Goal: Task Accomplishment & Management: Manage account settings

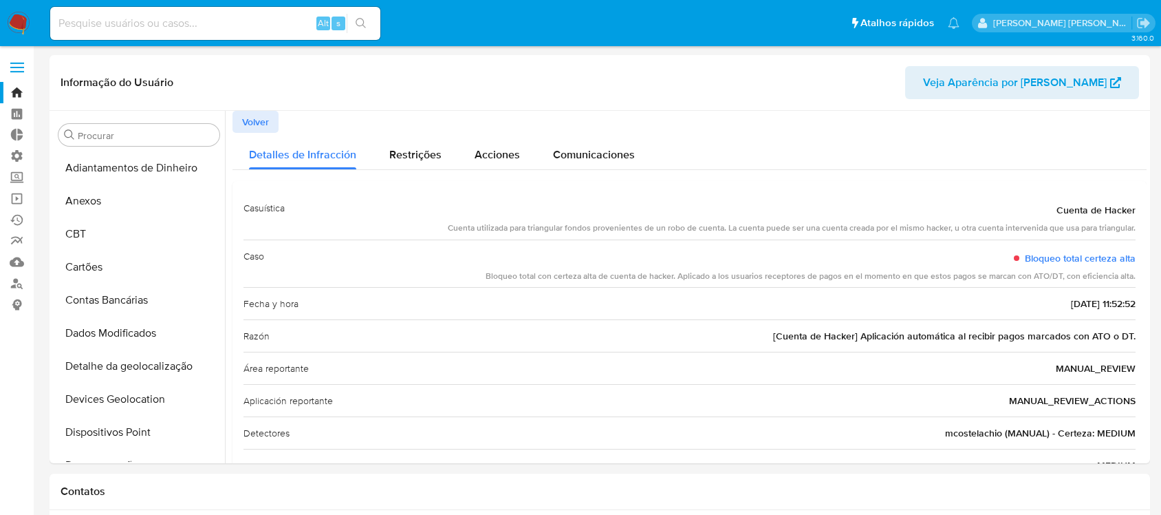
select select "10"
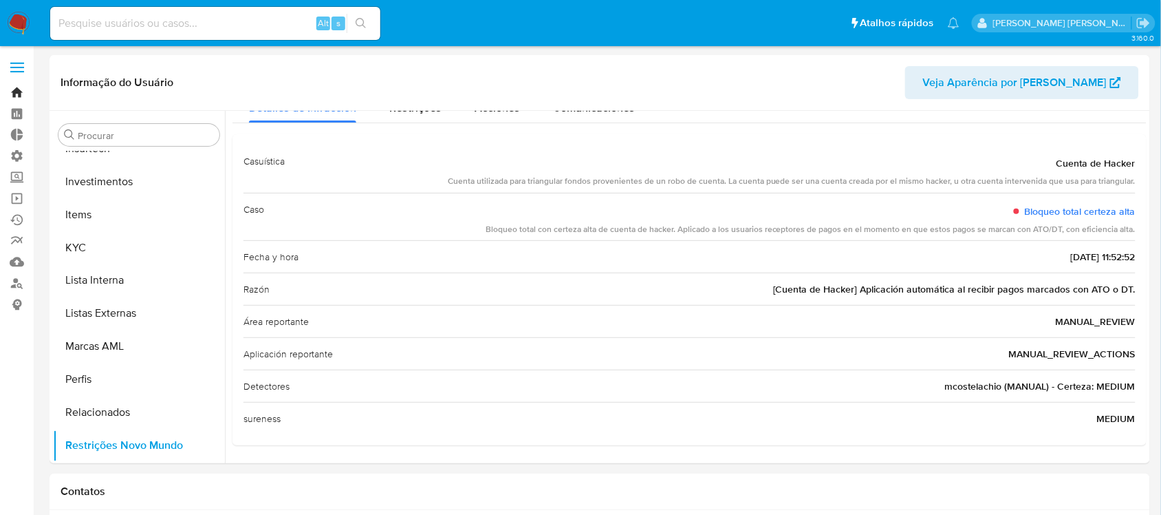
click at [16, 94] on link "Bandeja" at bounding box center [82, 92] width 164 height 21
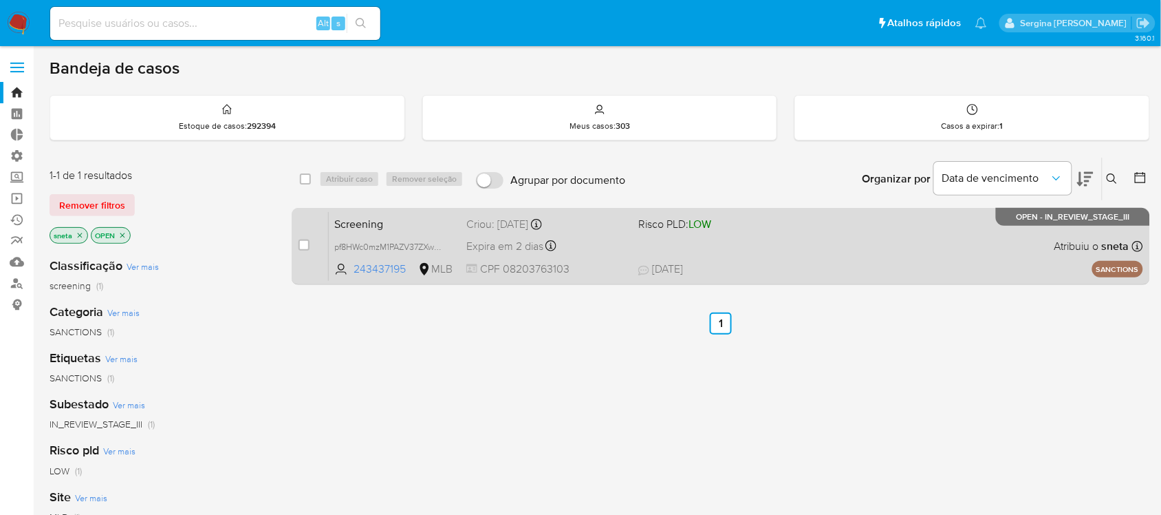
click at [771, 245] on span at bounding box center [719, 245] width 161 height 3
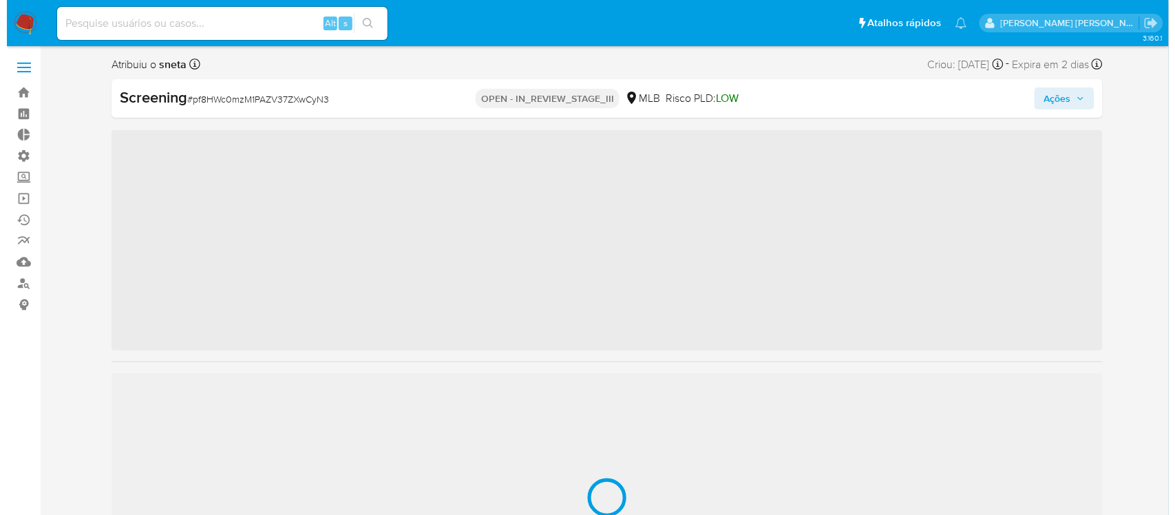
scroll to position [713, 0]
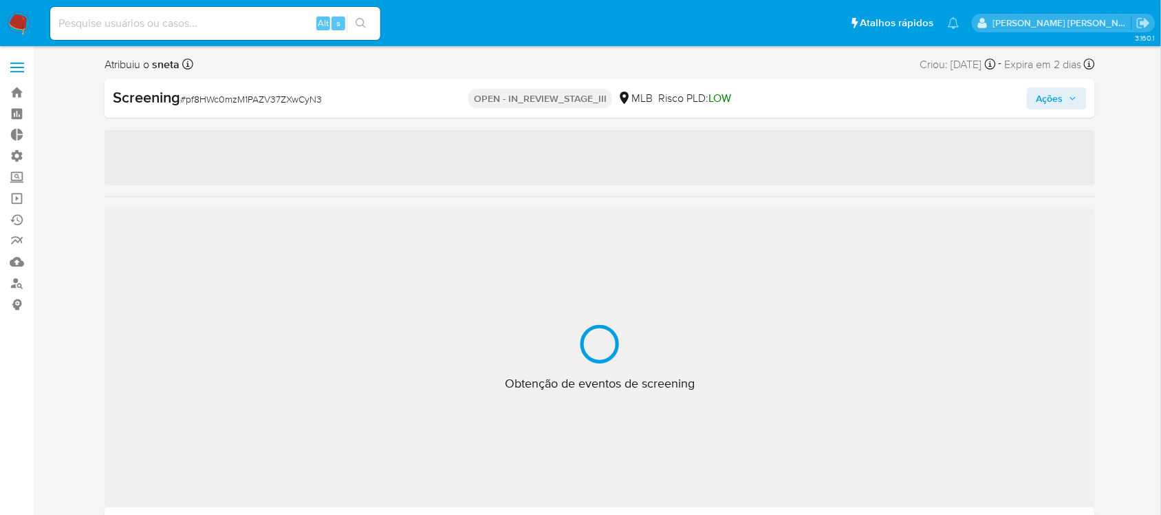
select select "10"
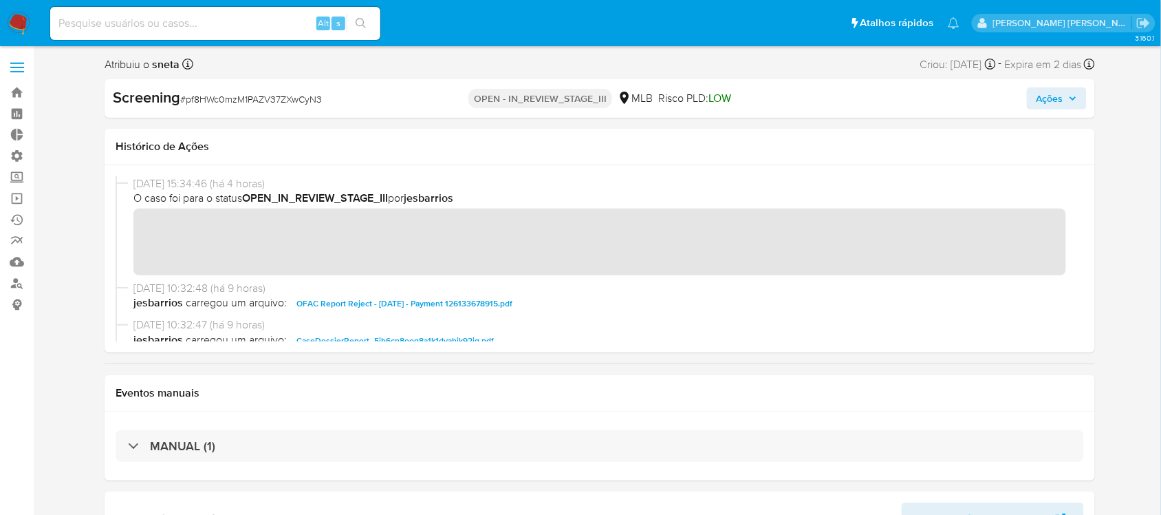
click at [1077, 90] on span "Ações" at bounding box center [1057, 98] width 41 height 19
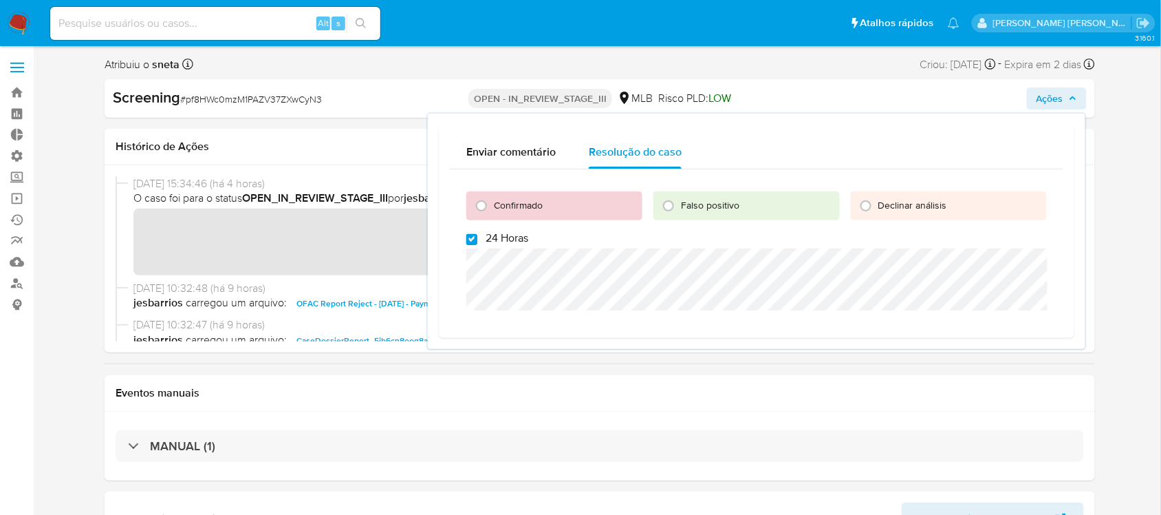
click at [471, 235] on input "24 Horas" at bounding box center [472, 239] width 11 height 11
checkbox input "false"
click at [478, 203] on input "Confirmado" at bounding box center [482, 206] width 22 height 22
radio input "true"
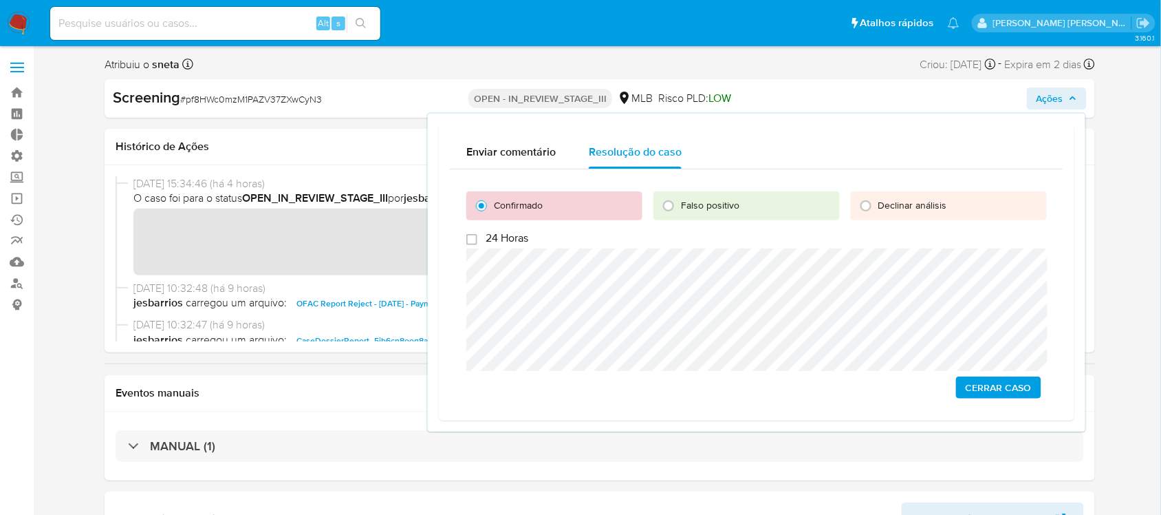
click at [1032, 389] on span "Cerrar caso" at bounding box center [999, 387] width 66 height 19
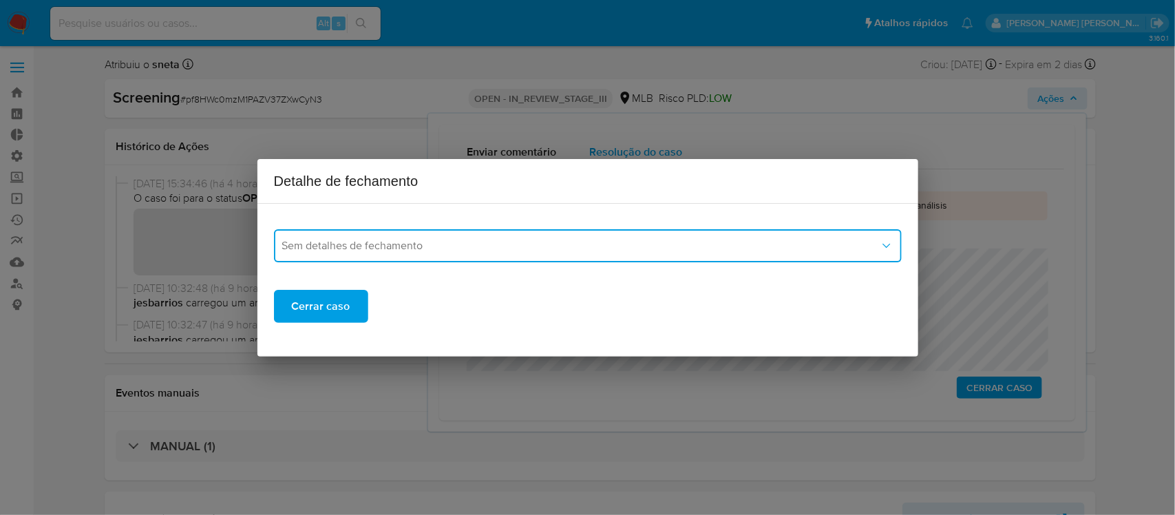
click at [390, 256] on button "Sem detalhes de fechamento" at bounding box center [588, 245] width 628 height 33
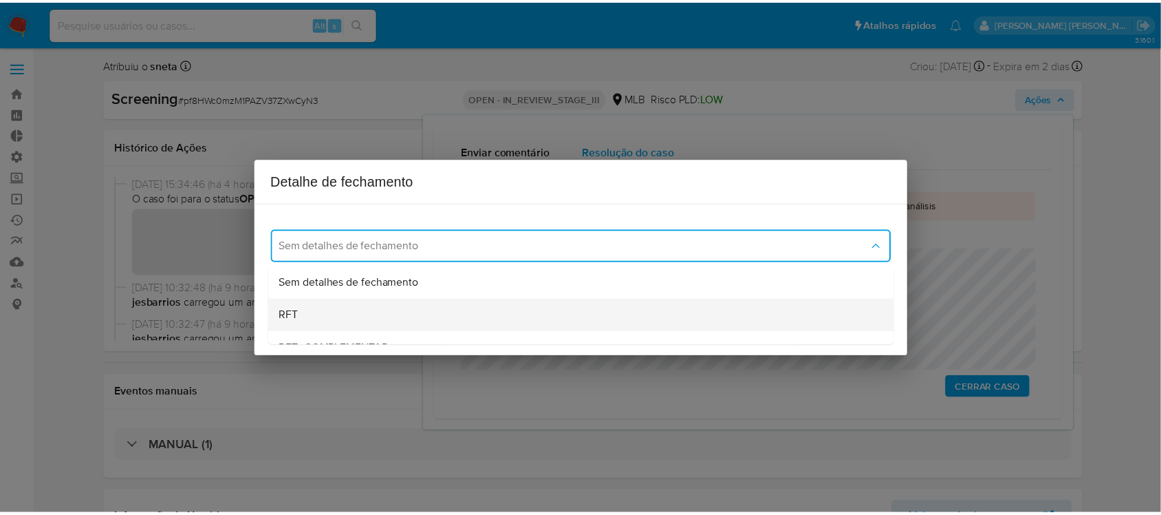
scroll to position [86, 0]
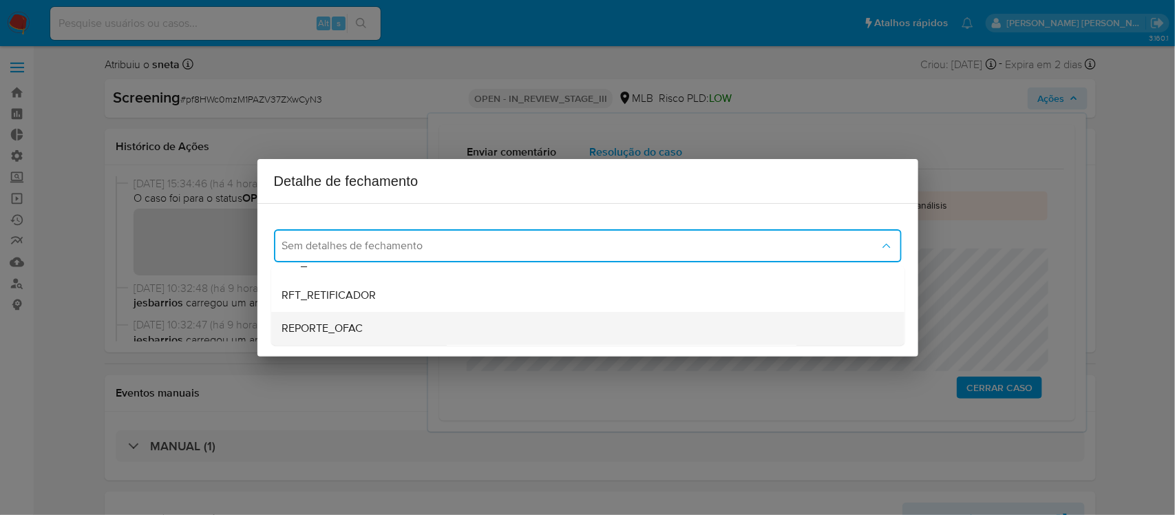
click at [353, 323] on span "REPORTE_OFAC" at bounding box center [322, 328] width 81 height 14
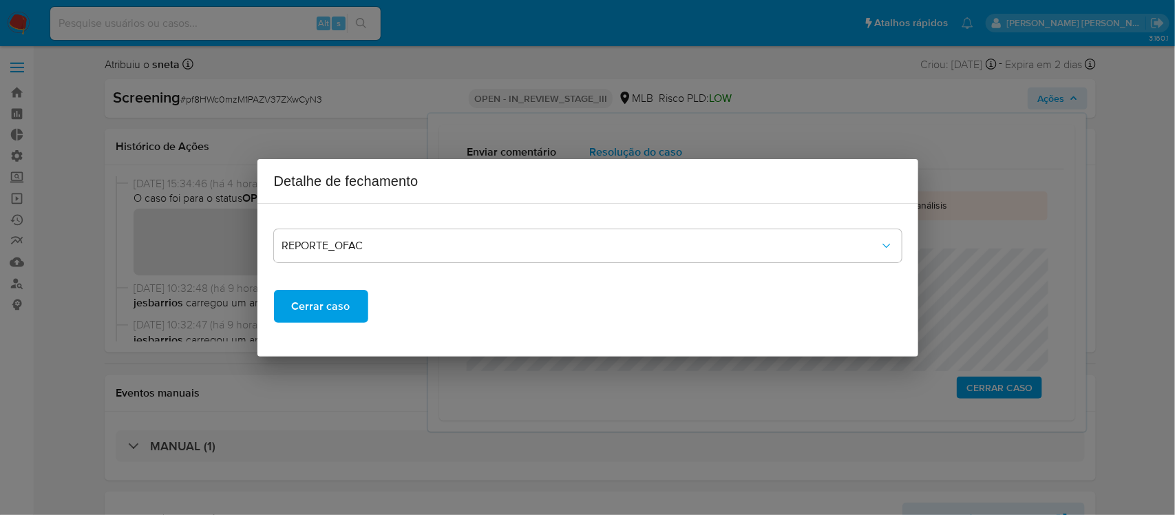
click at [338, 304] on span "Cerrar caso" at bounding box center [321, 306] width 58 height 30
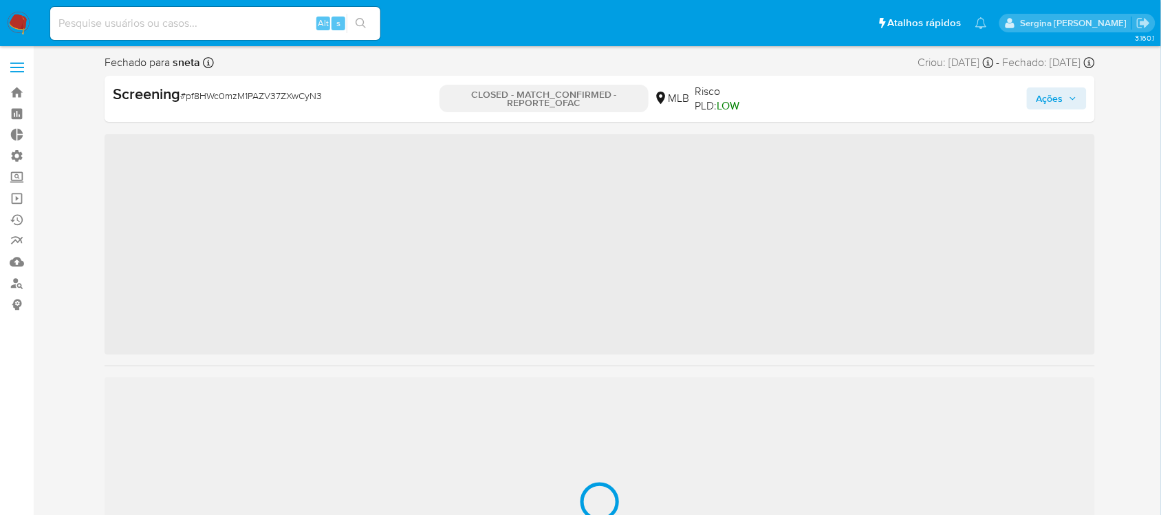
scroll to position [713, 0]
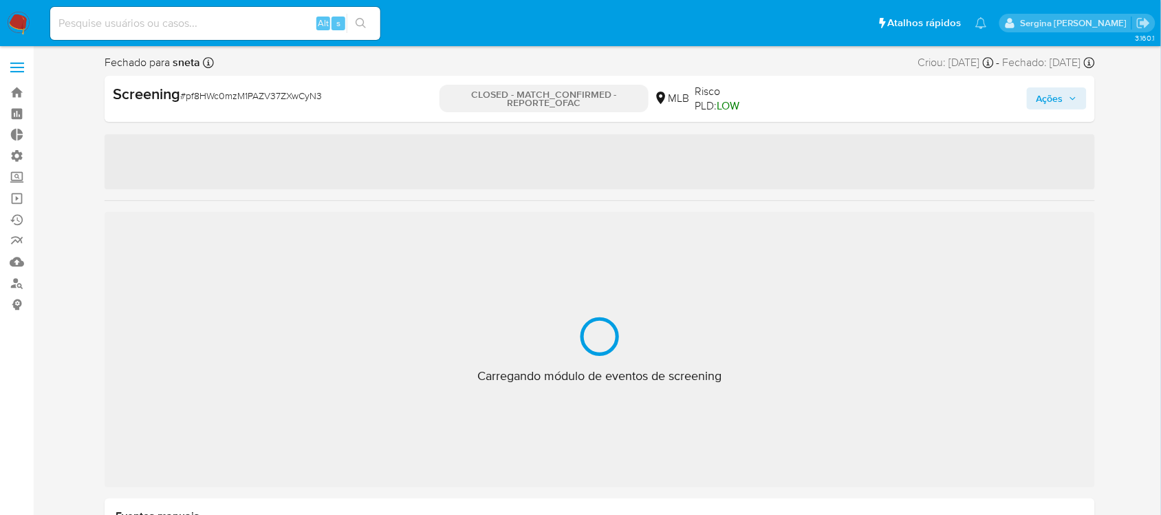
select select "10"
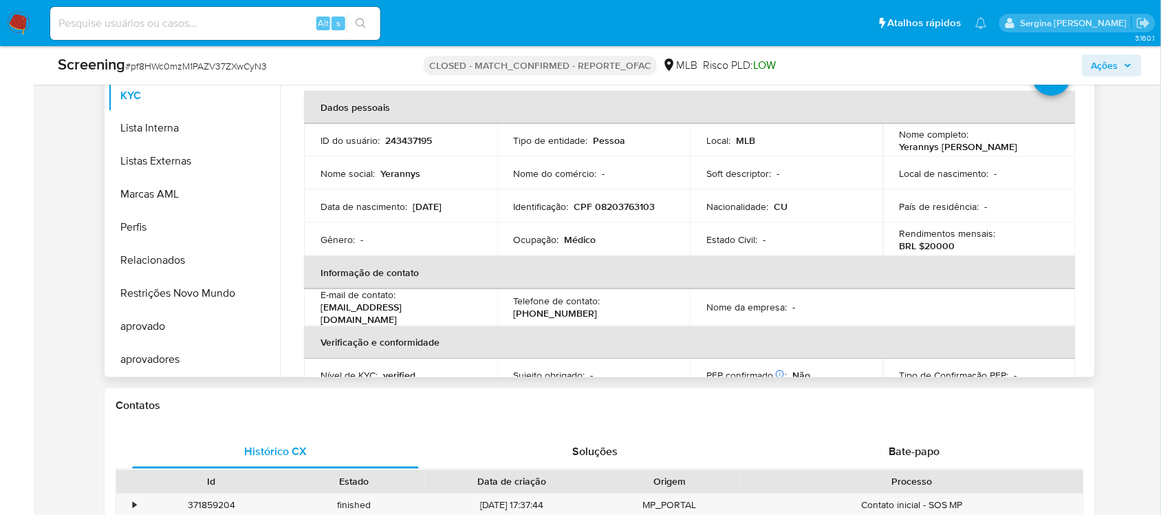
scroll to position [0, 0]
